Goal: Task Accomplishment & Management: Manage account settings

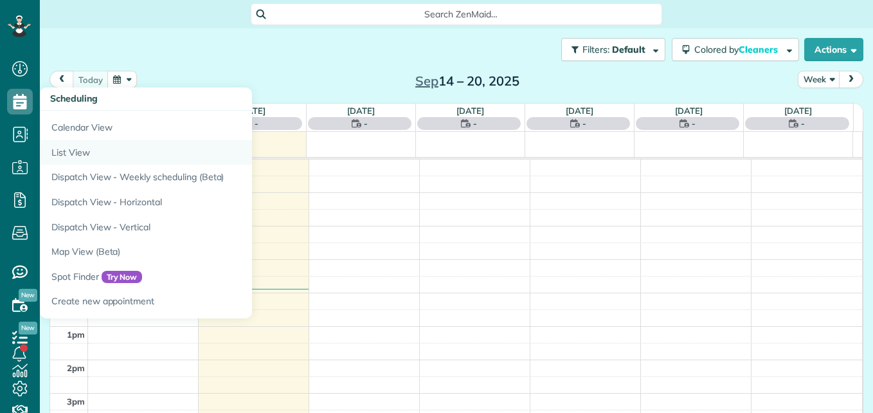
scroll to position [6, 6]
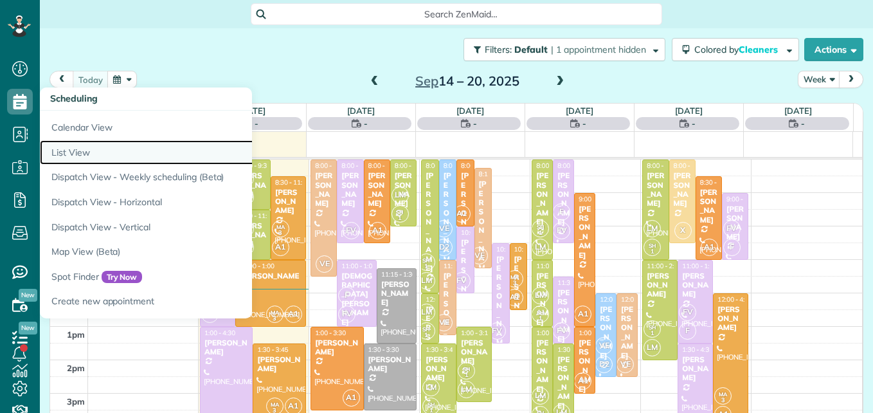
click at [71, 153] on link "List View" at bounding box center [201, 152] width 322 height 25
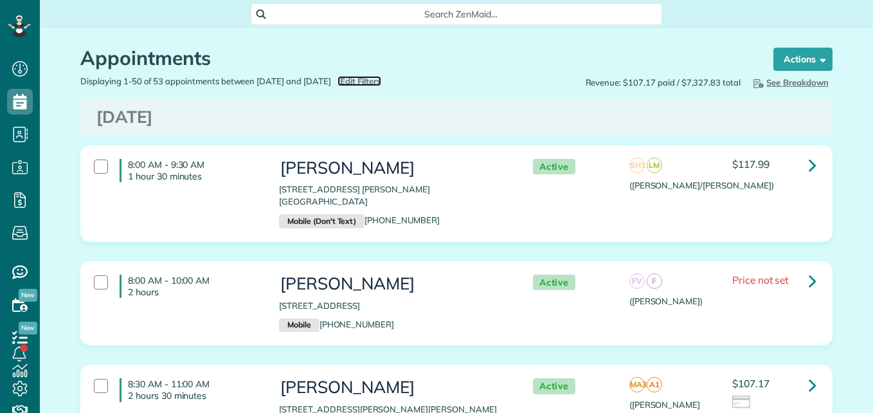
click at [382, 77] on span "Edit Filters" at bounding box center [361, 81] width 42 height 10
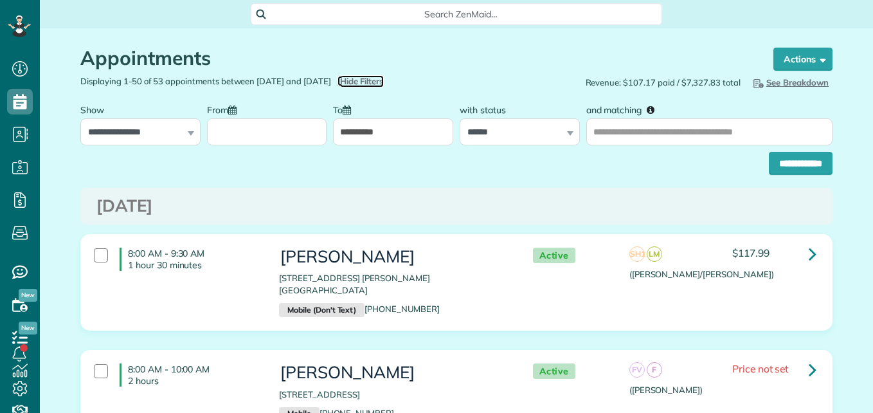
scroll to position [6, 6]
click at [275, 133] on input "From" at bounding box center [267, 131] width 120 height 27
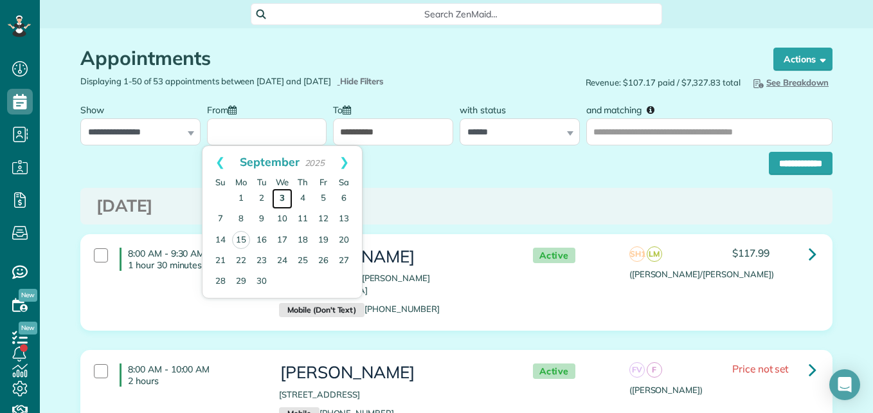
click at [279, 197] on link "3" at bounding box center [282, 198] width 21 height 21
type input "**********"
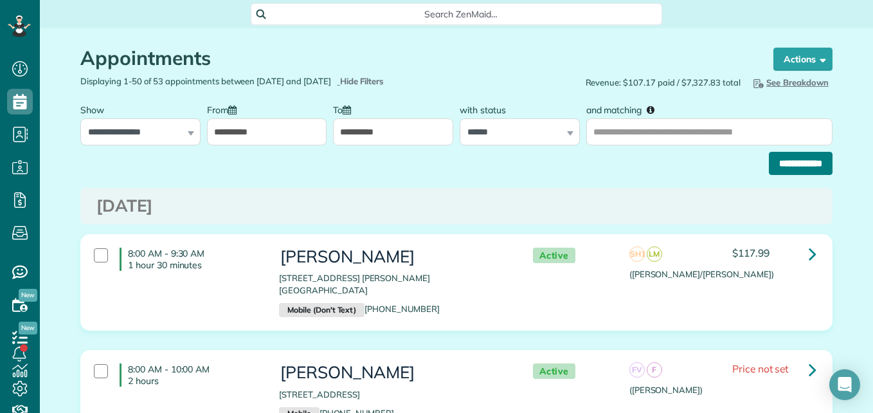
click at [769, 160] on input "**********" at bounding box center [801, 163] width 64 height 23
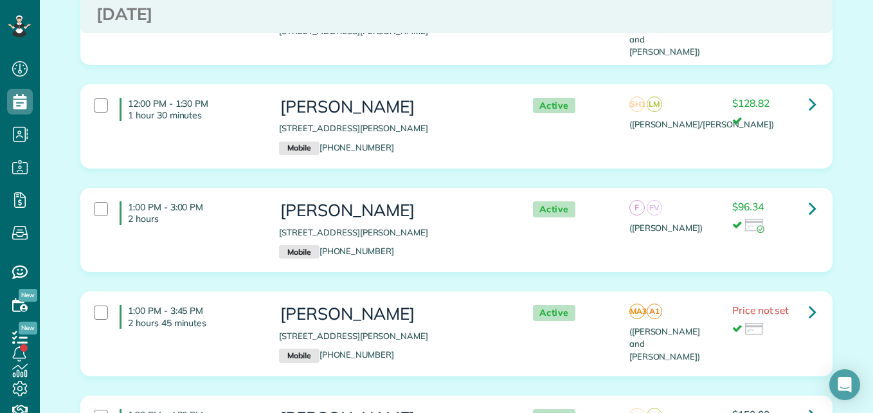
scroll to position [841, 0]
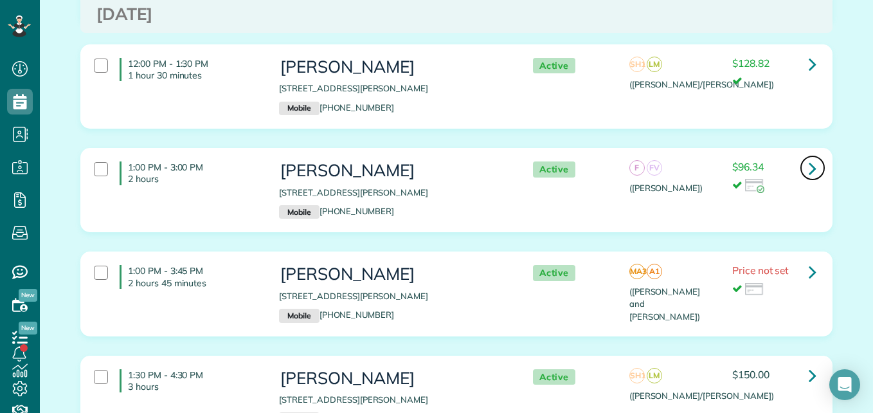
click at [809, 157] on icon at bounding box center [813, 168] width 8 height 23
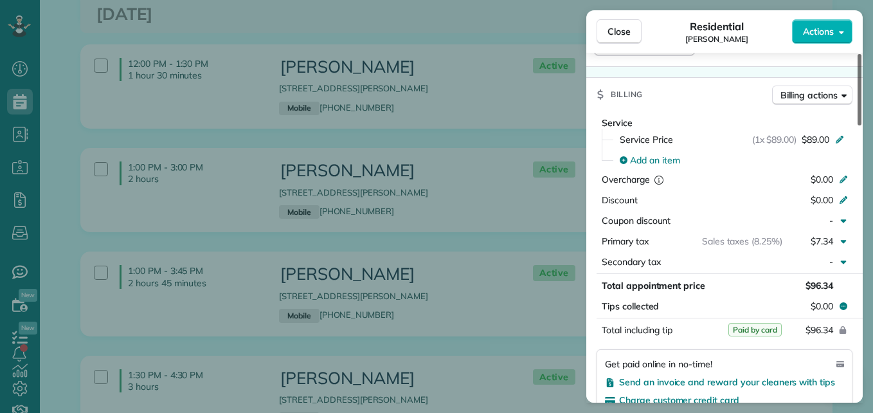
scroll to position [607, 0]
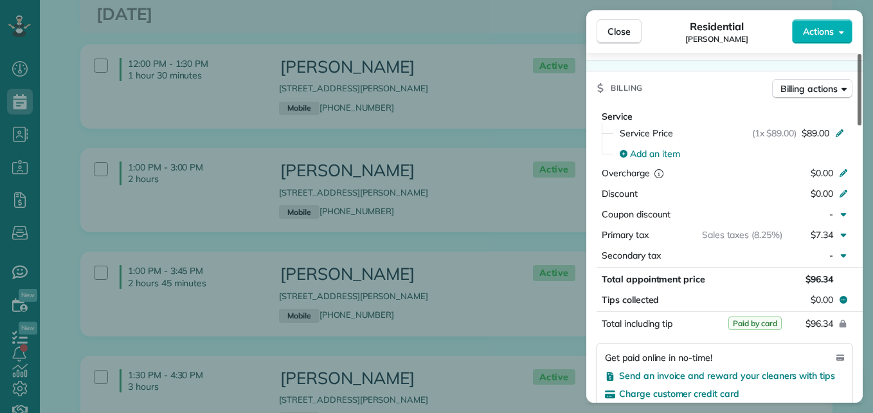
drag, startPoint x: 860, startPoint y: 114, endPoint x: 875, endPoint y: 237, distance: 124.5
click at [862, 125] on div at bounding box center [860, 89] width 4 height 71
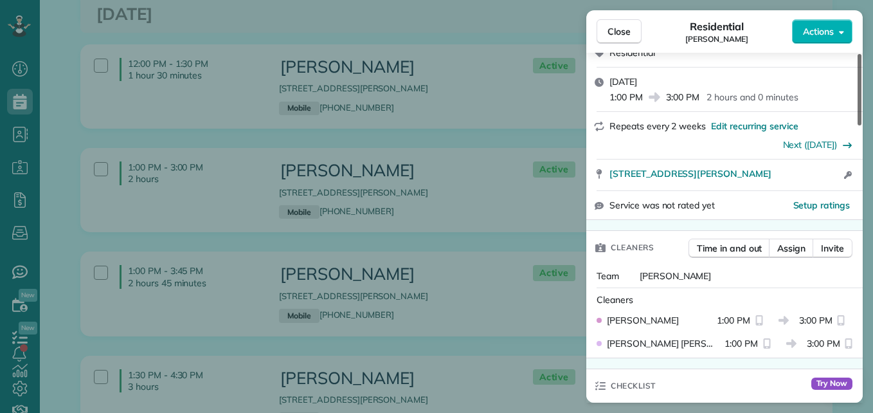
scroll to position [0, 0]
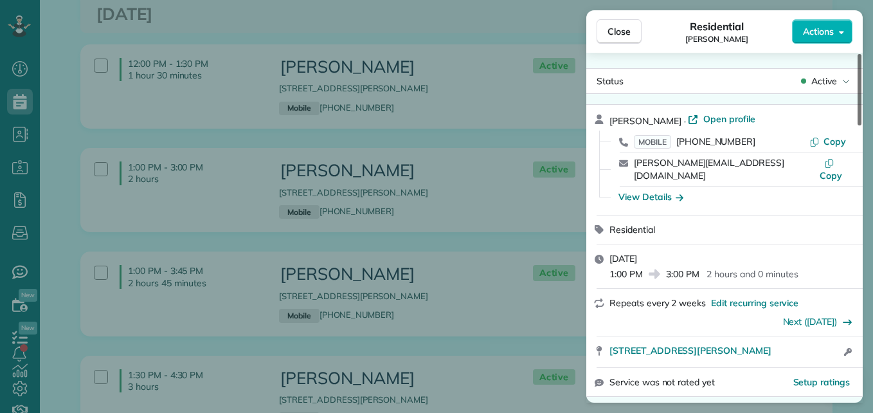
drag, startPoint x: 861, startPoint y: 208, endPoint x: 849, endPoint y: 41, distance: 167.7
click at [858, 54] on div at bounding box center [860, 89] width 4 height 71
click at [704, 122] on span "Open profile" at bounding box center [730, 119] width 52 height 13
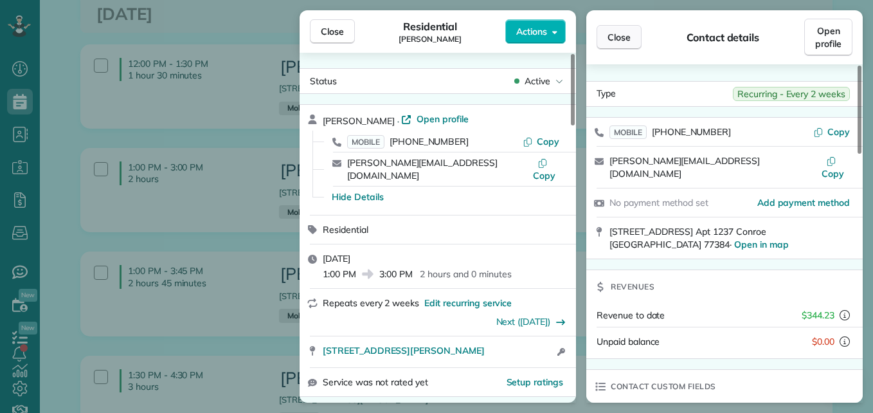
click at [606, 36] on button "Close" at bounding box center [619, 37] width 45 height 24
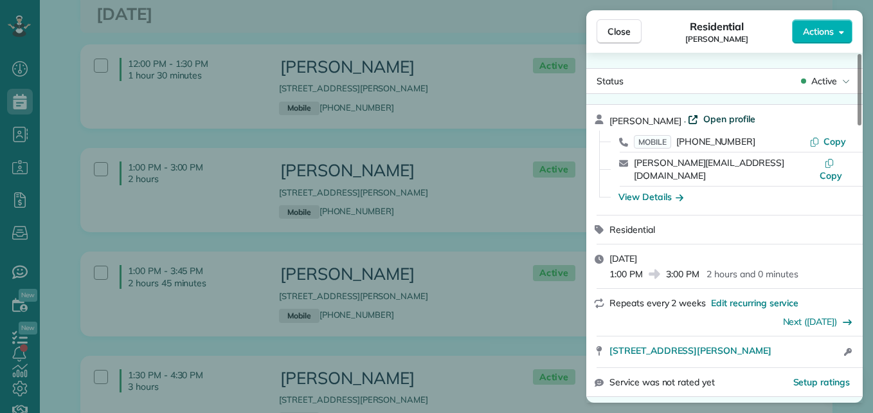
click at [704, 122] on span "Open profile" at bounding box center [730, 119] width 52 height 13
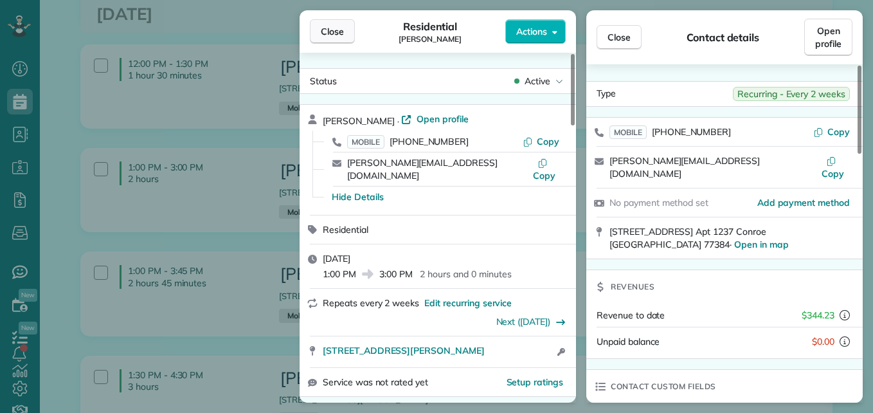
click at [335, 35] on span "Close" at bounding box center [332, 31] width 23 height 13
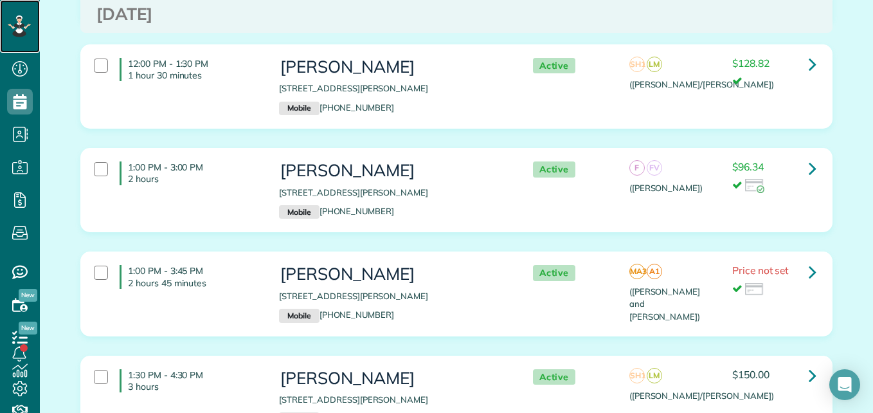
click at [17, 26] on icon at bounding box center [18, 25] width 7 height 5
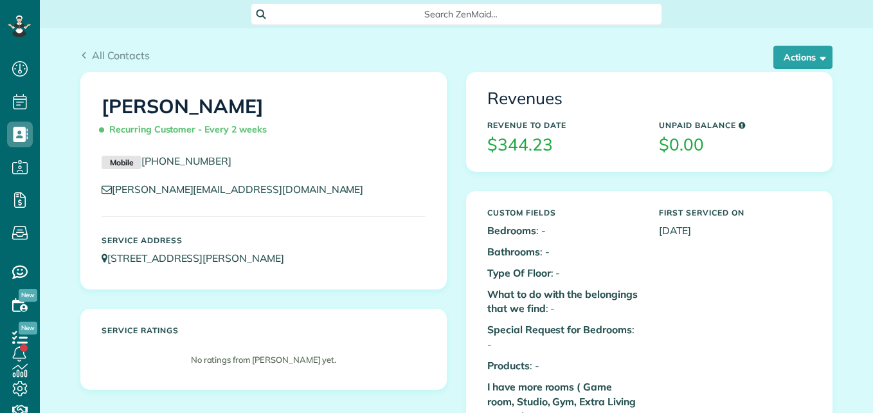
scroll to position [6, 6]
click at [774, 58] on button "Actions" at bounding box center [803, 57] width 59 height 23
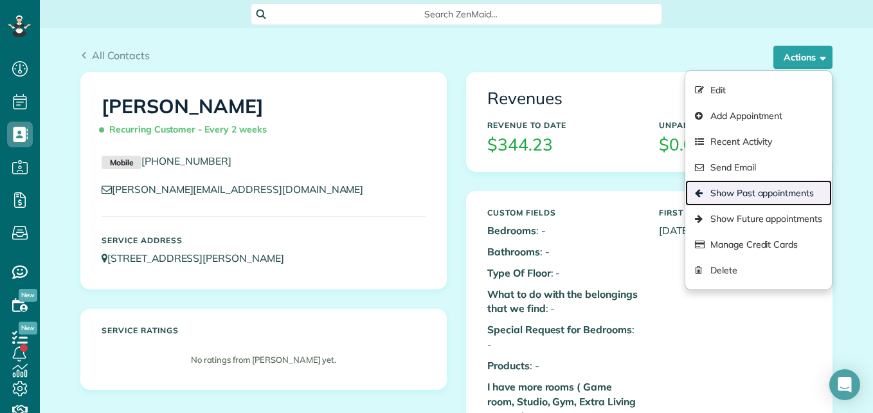
click at [733, 185] on link "Show Past appointments" at bounding box center [759, 193] width 147 height 26
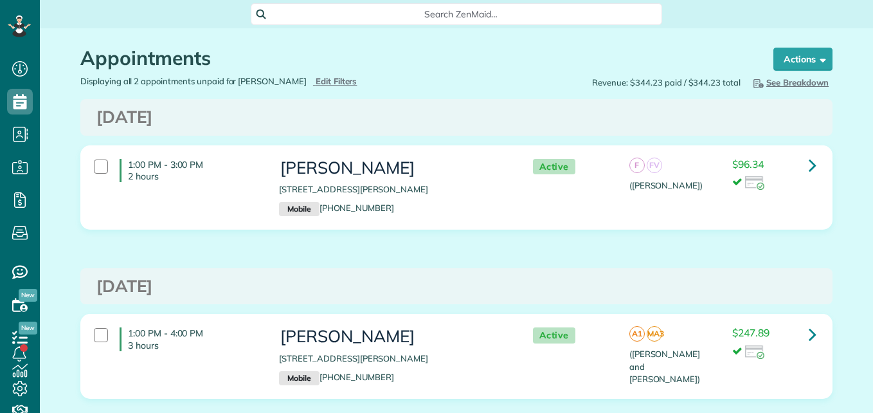
scroll to position [6, 6]
click at [809, 165] on icon at bounding box center [813, 165] width 8 height 23
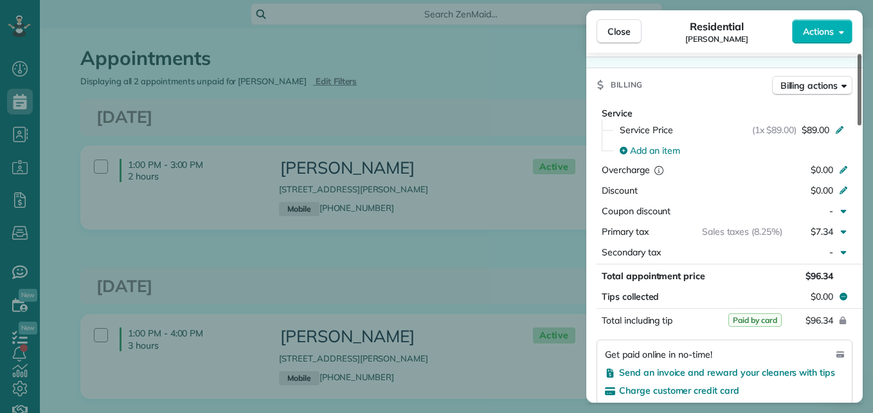
scroll to position [616, 0]
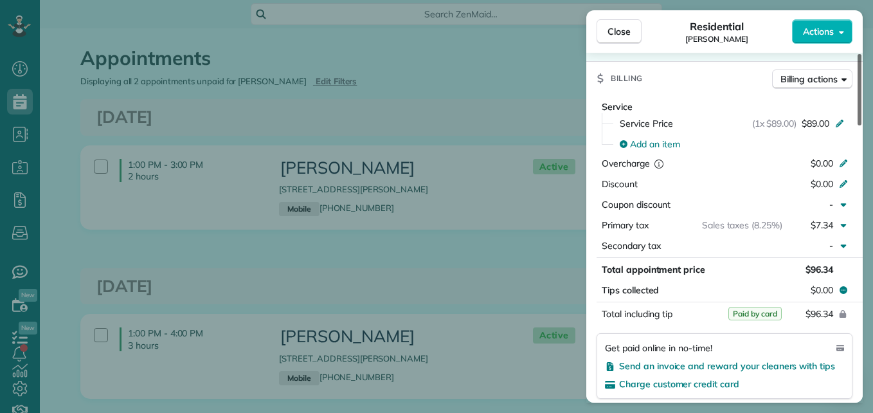
drag, startPoint x: 861, startPoint y: 104, endPoint x: 875, endPoint y: 230, distance: 126.2
click at [862, 125] on div at bounding box center [860, 89] width 4 height 71
drag, startPoint x: 873, startPoint y: 230, endPoint x: 872, endPoint y: 268, distance: 38.0
click at [872, 268] on div "Close Residential [PERSON_NAME] Actions Status Active [PERSON_NAME] · Open prof…" at bounding box center [436, 206] width 873 height 413
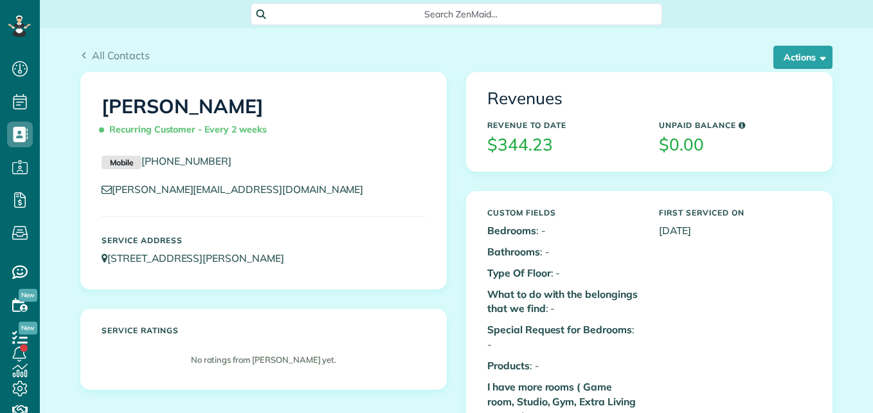
scroll to position [6, 6]
click at [791, 68] on button "Actions" at bounding box center [803, 57] width 59 height 23
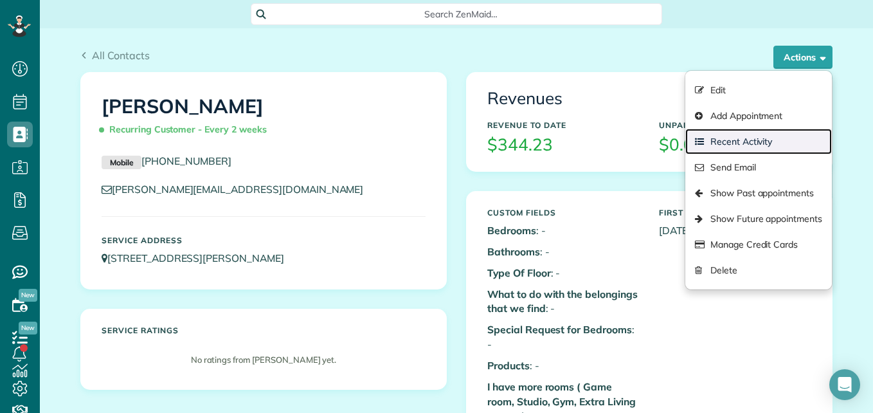
click at [773, 144] on link "Recent Activity" at bounding box center [759, 142] width 147 height 26
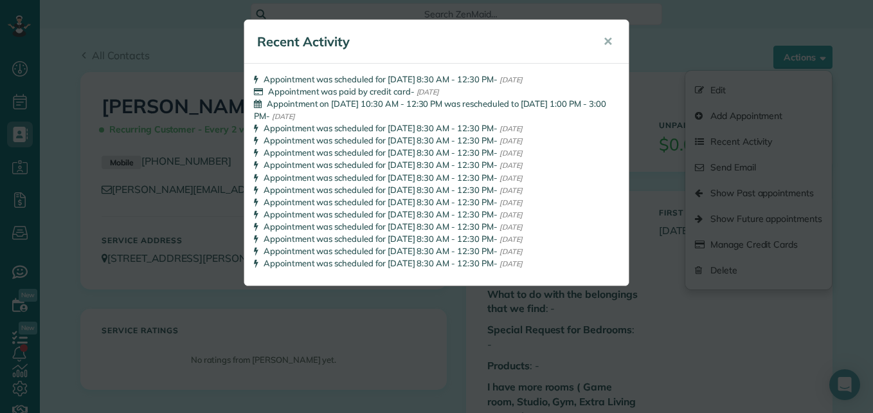
click at [258, 89] on icon at bounding box center [258, 91] width 9 height 8
click at [610, 38] on span "✕" at bounding box center [608, 41] width 10 height 15
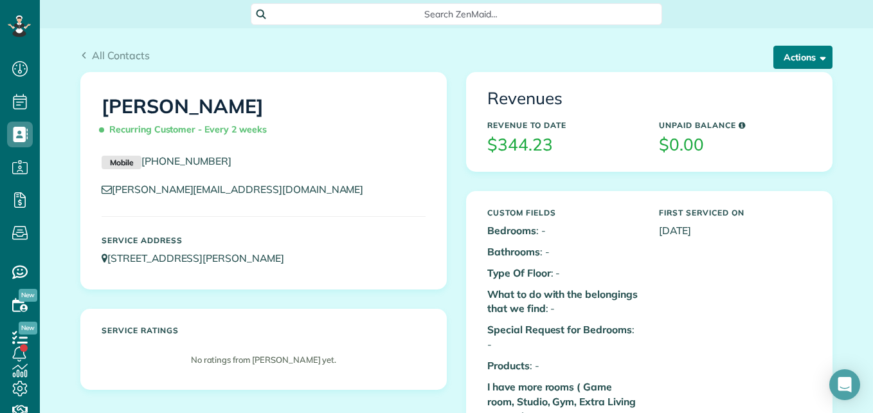
click at [791, 57] on button "Actions" at bounding box center [803, 57] width 59 height 23
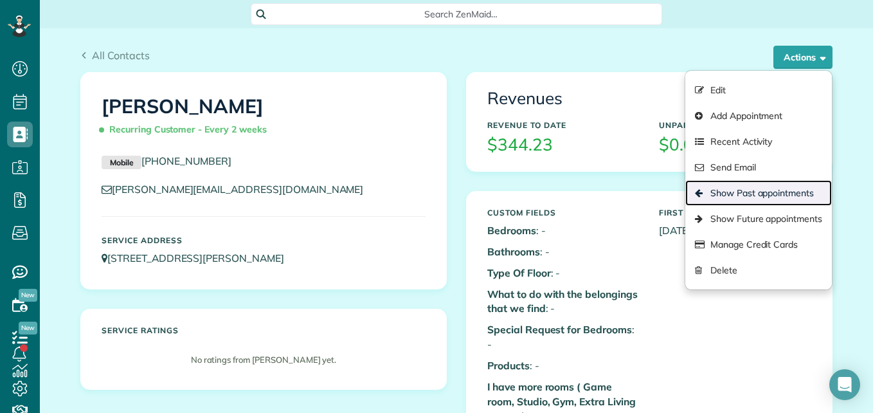
click at [722, 194] on link "Show Past appointments" at bounding box center [759, 193] width 147 height 26
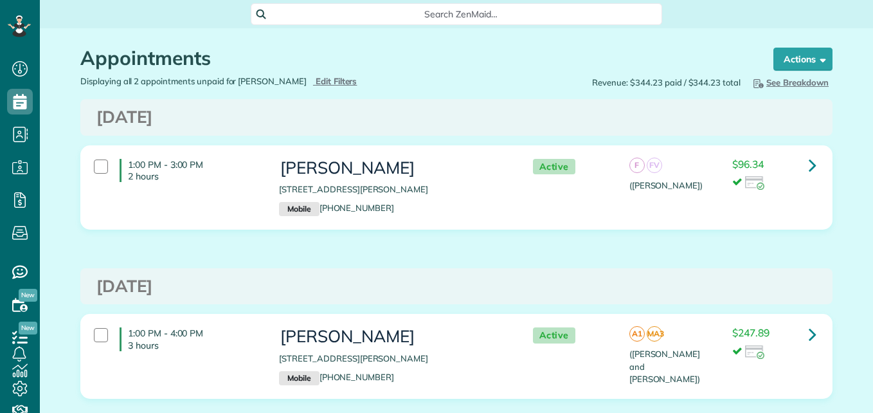
scroll to position [6, 6]
click at [809, 164] on icon at bounding box center [813, 165] width 8 height 23
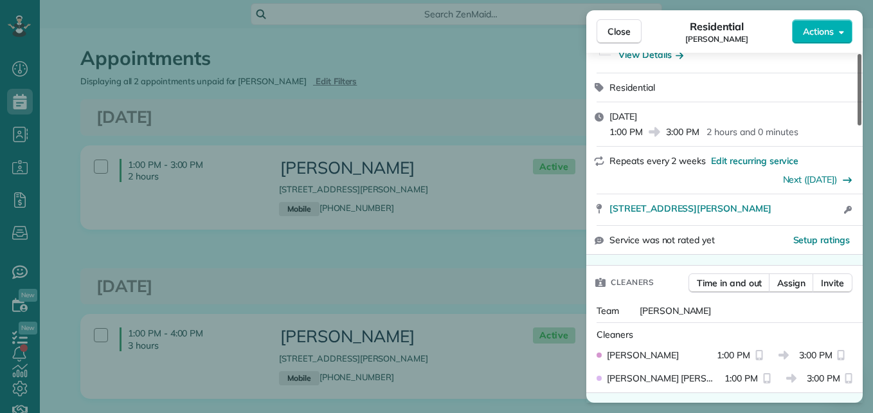
scroll to position [136, 0]
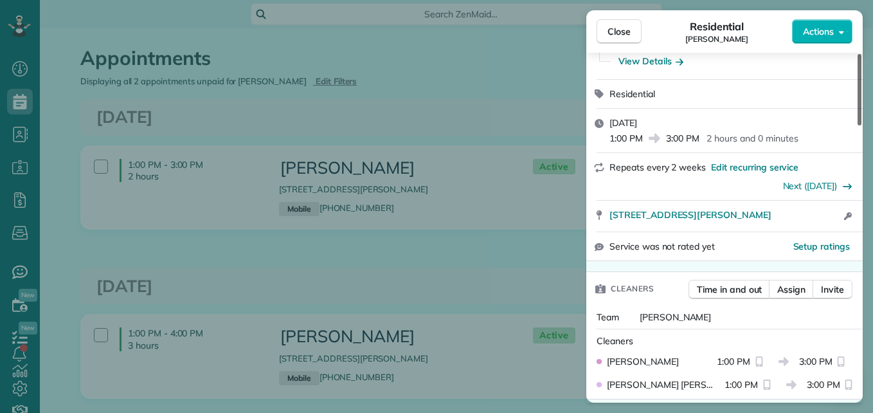
drag, startPoint x: 859, startPoint y: 102, endPoint x: 862, endPoint y: 130, distance: 27.8
click at [862, 125] on div at bounding box center [860, 89] width 4 height 71
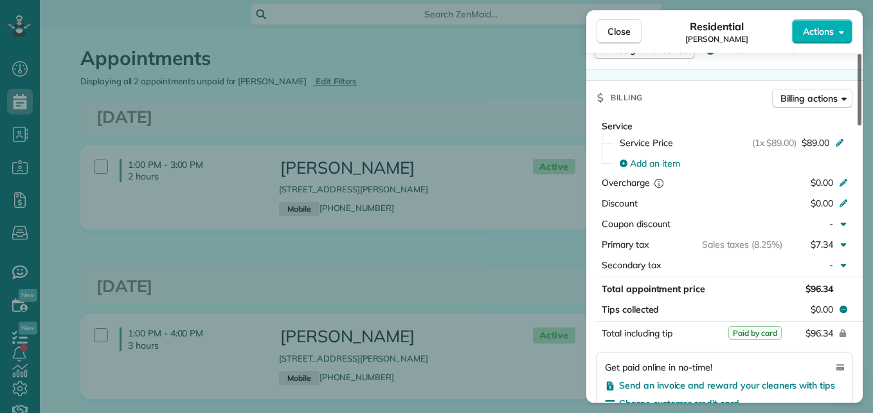
scroll to position [603, 0]
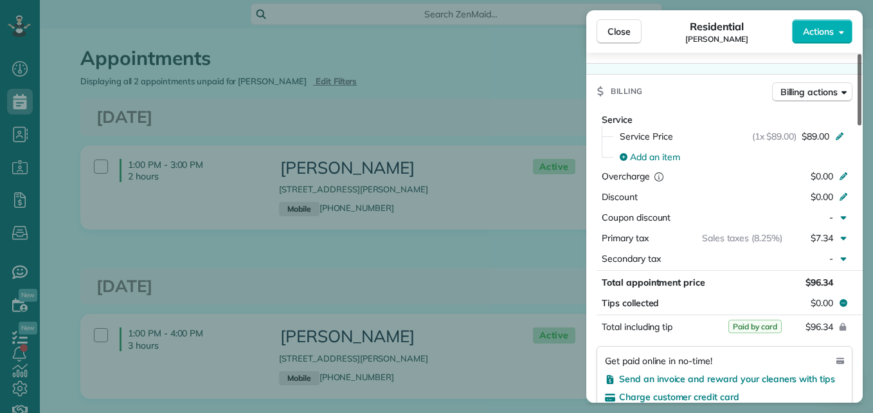
drag, startPoint x: 861, startPoint y: 120, endPoint x: 875, endPoint y: 215, distance: 96.3
click at [862, 125] on div at bounding box center [860, 89] width 4 height 71
click at [623, 41] on button "Close" at bounding box center [619, 31] width 45 height 24
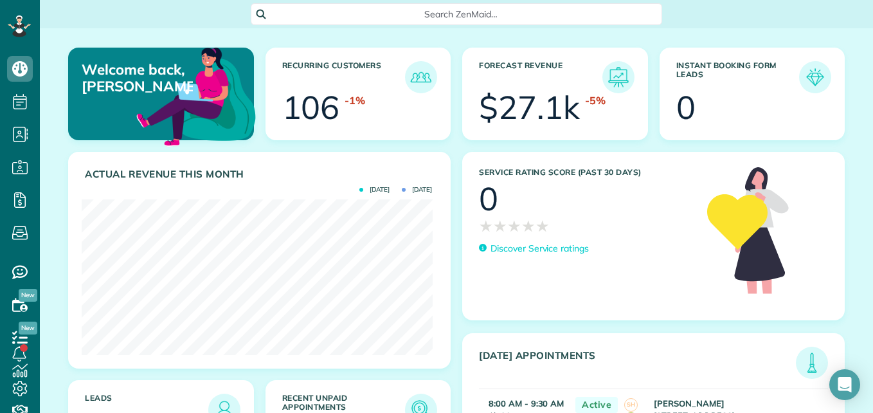
scroll to position [156, 351]
